Goal: Information Seeking & Learning: Learn about a topic

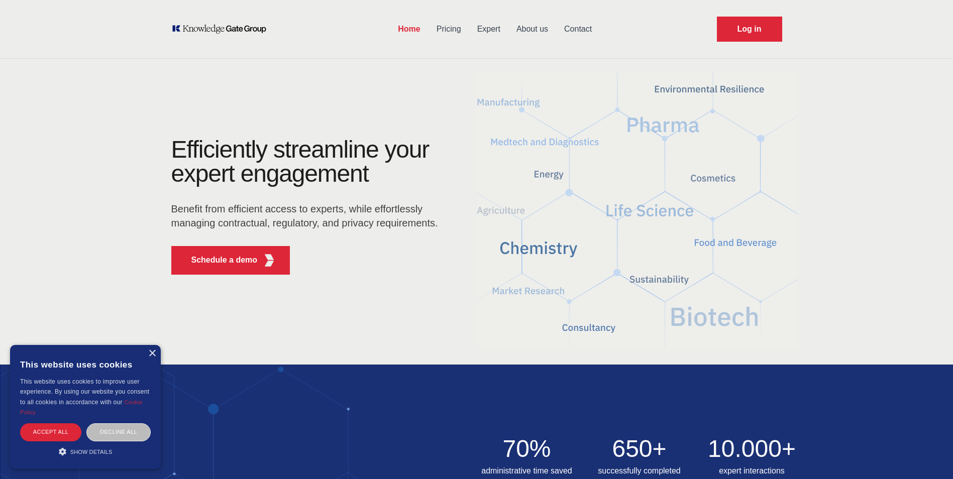
click at [484, 28] on link "Expert" at bounding box center [488, 29] width 39 height 26
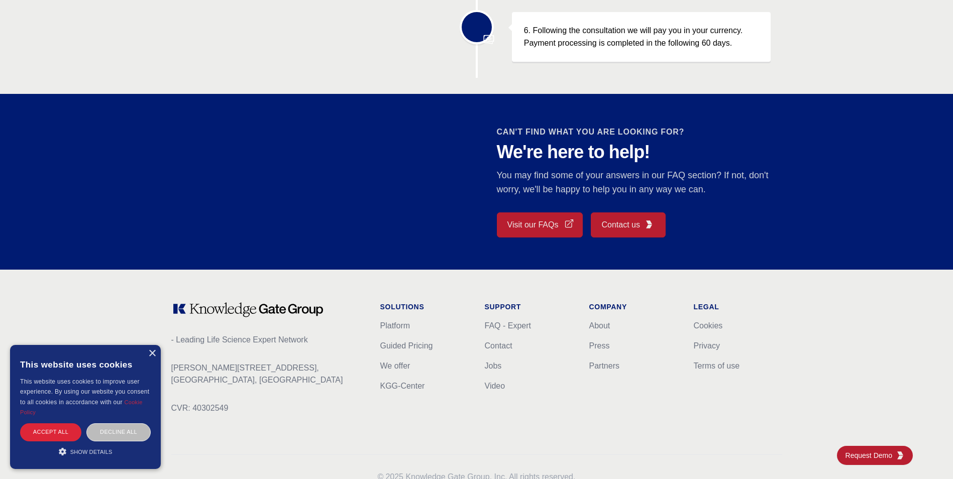
scroll to position [804, 0]
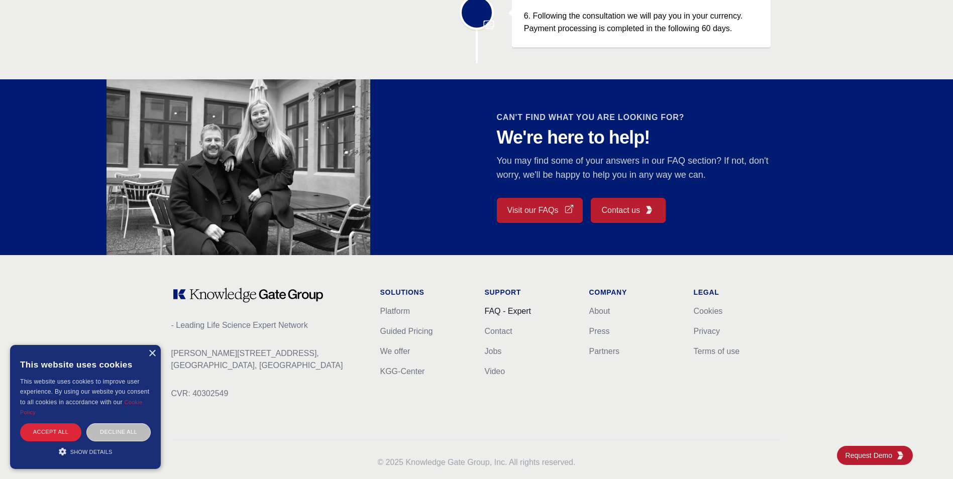
click at [511, 314] on link "FAQ - Expert" at bounding box center [508, 311] width 46 height 9
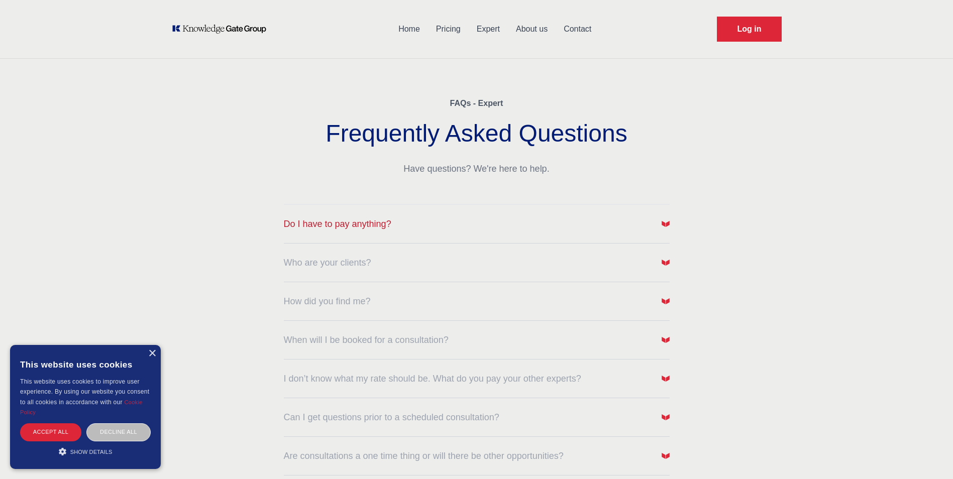
click at [470, 231] on button "Do I have to pay anything?" at bounding box center [477, 224] width 386 height 14
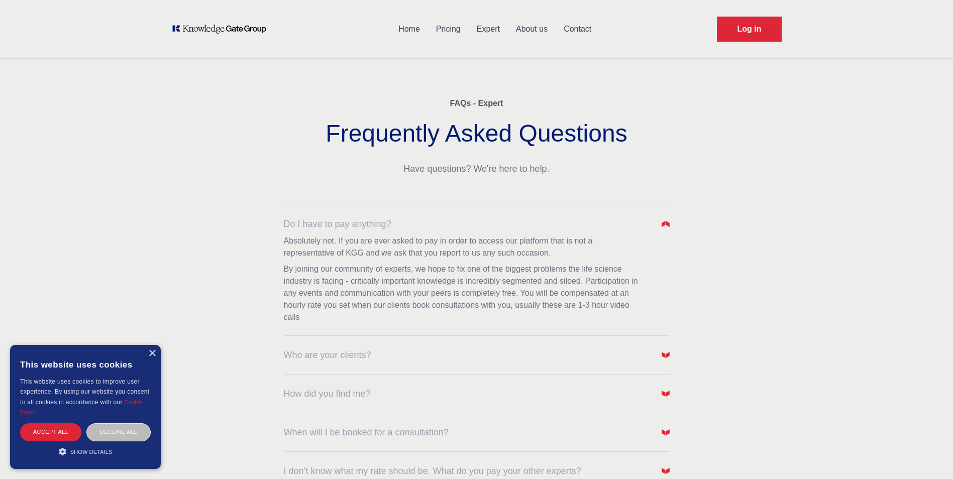
click at [449, 345] on div "Who are your clients?" at bounding box center [477, 349] width 386 height 26
click at [654, 356] on button "Who are your clients?" at bounding box center [477, 355] width 386 height 14
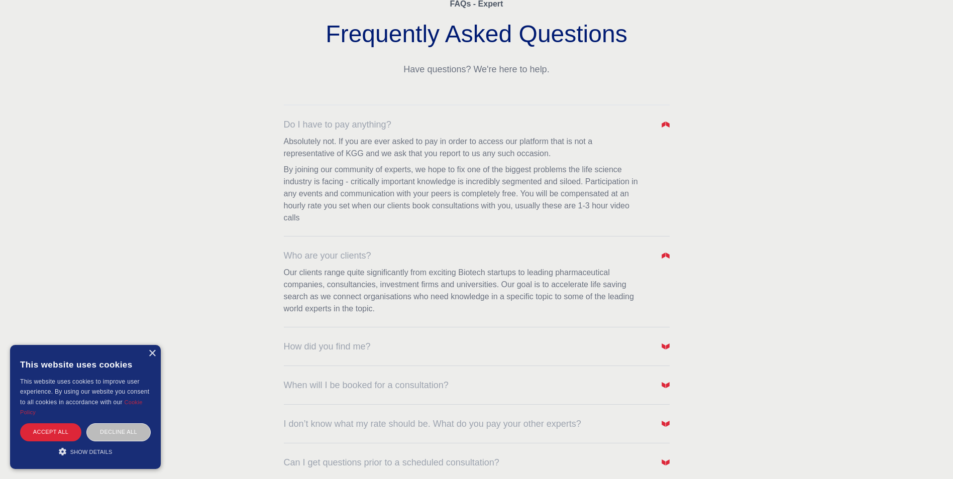
scroll to position [101, 0]
click at [665, 352] on span "button" at bounding box center [666, 346] width 8 height 14
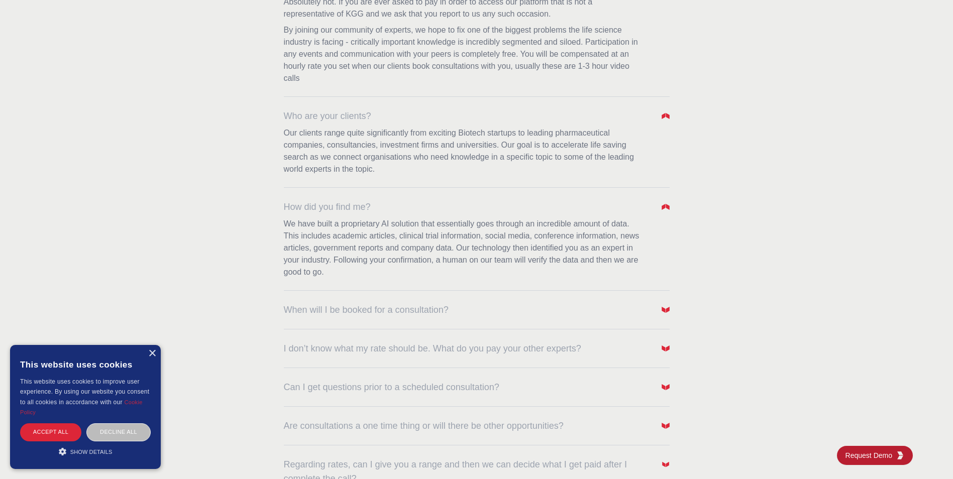
scroll to position [251, 0]
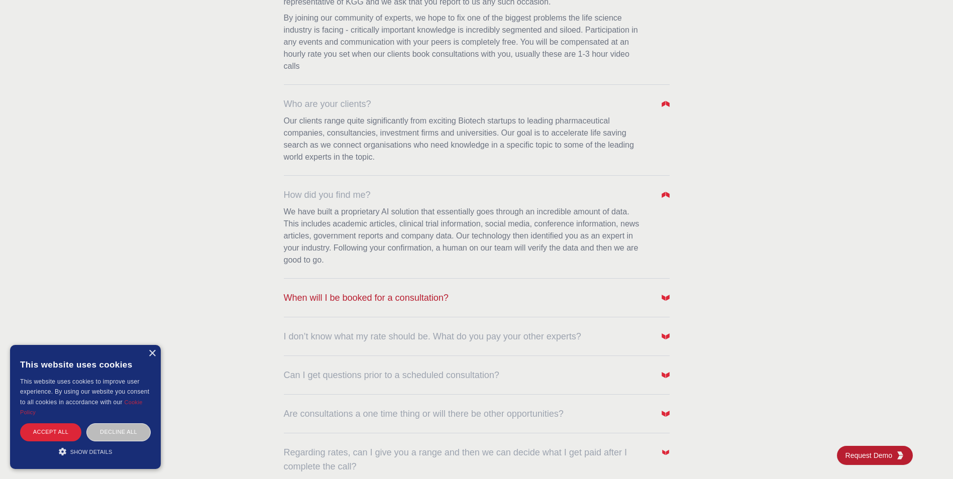
click at [668, 299] on img "button" at bounding box center [666, 298] width 8 height 8
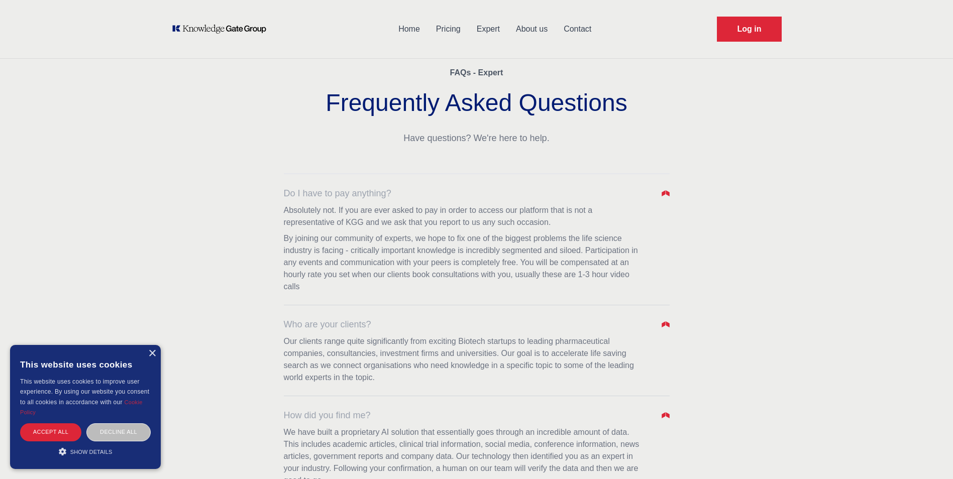
scroll to position [0, 0]
